Goal: Information Seeking & Learning: Learn about a topic

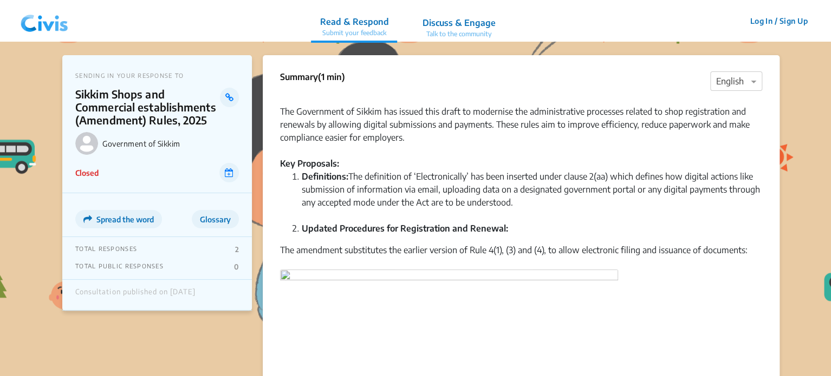
click at [52, 23] on img at bounding box center [44, 21] width 56 height 32
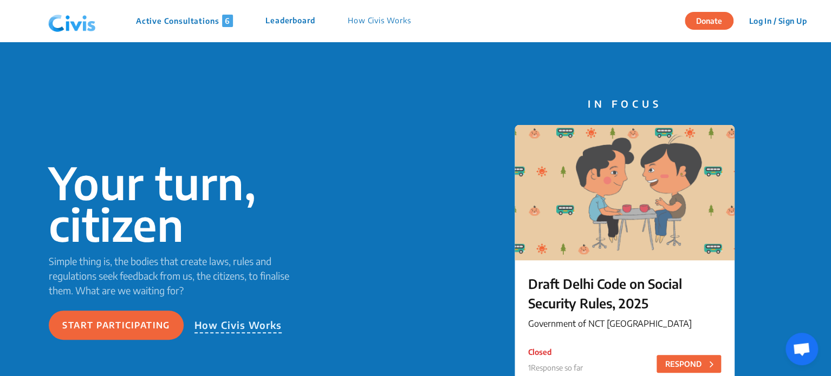
click at [184, 21] on p "Active Consultations 6" at bounding box center [184, 21] width 97 height 12
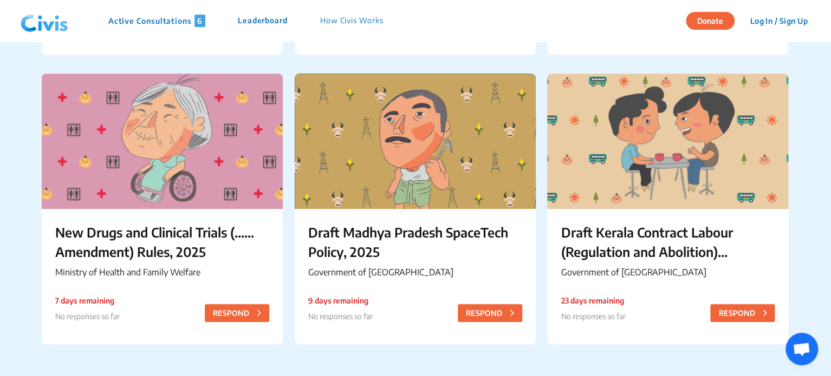
scroll to position [355, 0]
click at [468, 246] on p "Draft Madhya Pradesh SpaceTech Policy, 2025" at bounding box center [415, 241] width 214 height 39
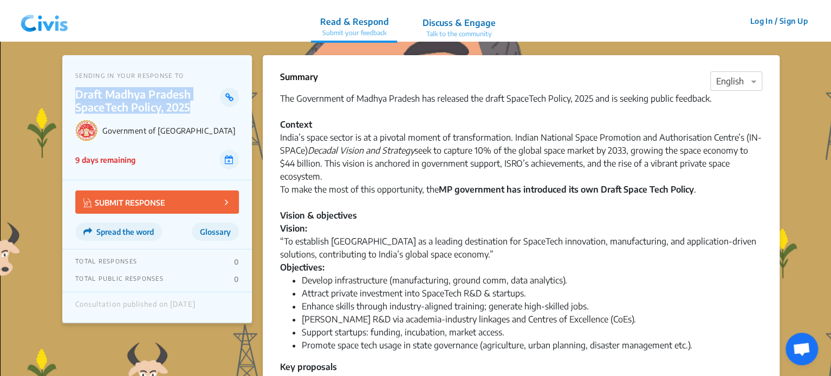
drag, startPoint x: 68, startPoint y: 95, endPoint x: 204, endPoint y: 106, distance: 136.4
click at [204, 106] on div "SENDING IN YOUR RESPONSE TO Draft Madhya Pradesh SpaceTech Policy, 2025 Governm…" at bounding box center [156, 117] width 189 height 125
copy p "Draft Madhya Pradesh SpaceTech Policy, 2025"
click at [47, 18] on img at bounding box center [44, 21] width 56 height 32
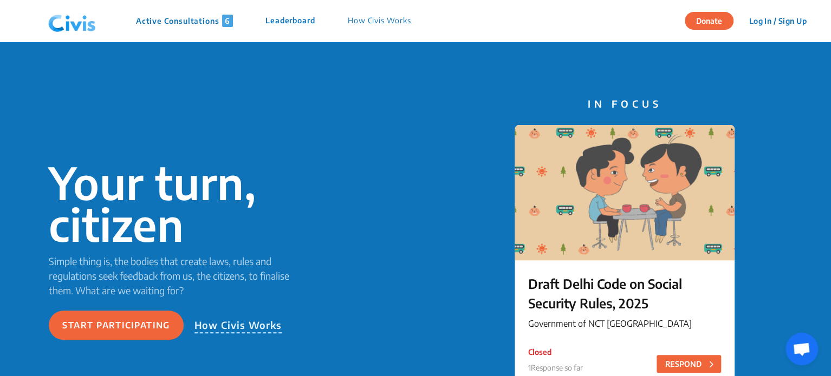
click at [215, 18] on p "Active Consultations 6" at bounding box center [184, 21] width 97 height 12
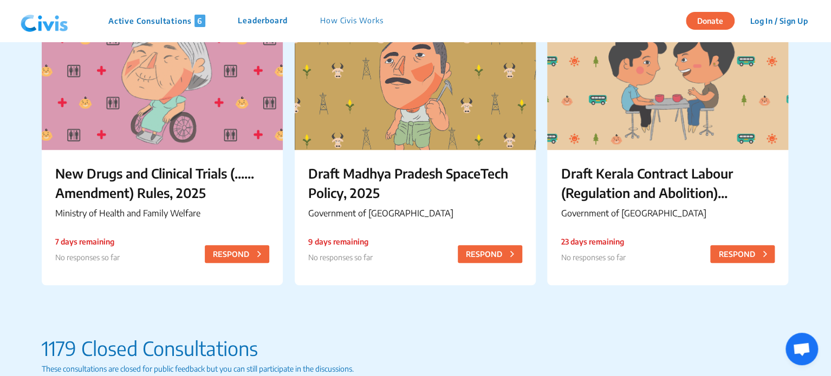
scroll to position [421, 0]
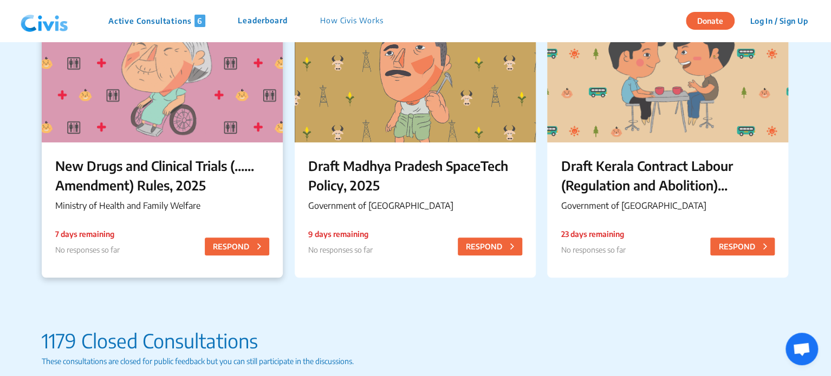
click at [164, 180] on p "New Drugs and Clinical Trials (...... Amendment) Rules, 2025" at bounding box center [162, 175] width 214 height 39
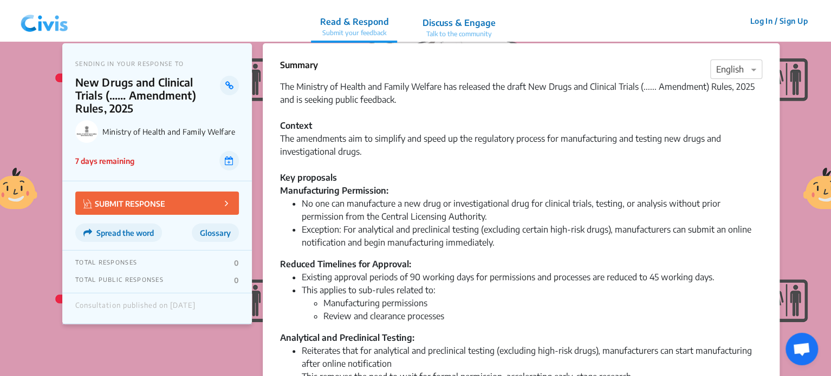
scroll to position [8, 0]
